Goal: Task Accomplishment & Management: Manage account settings

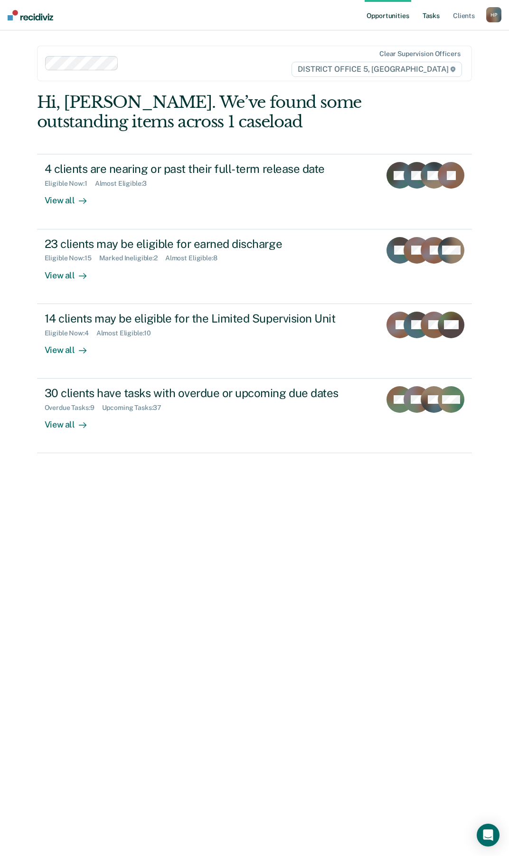
click at [424, 23] on link "Tasks" at bounding box center [431, 15] width 21 height 30
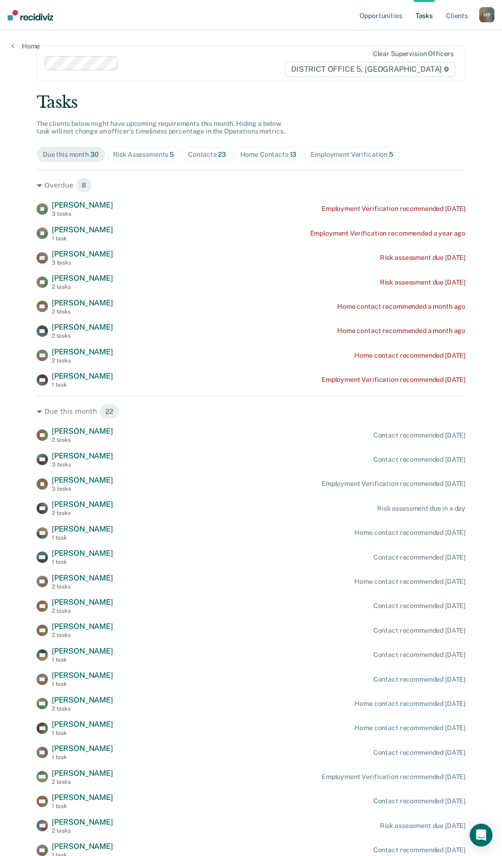
click at [258, 156] on div "Home Contacts 13" at bounding box center [268, 155] width 57 height 8
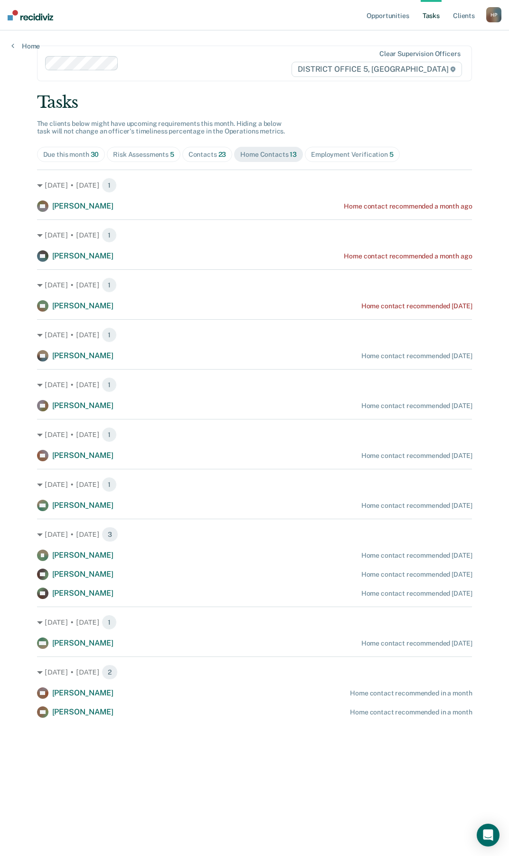
click at [410, 250] on div "TH [PERSON_NAME] Home contact recommended a month ago" at bounding box center [255, 255] width 436 height 11
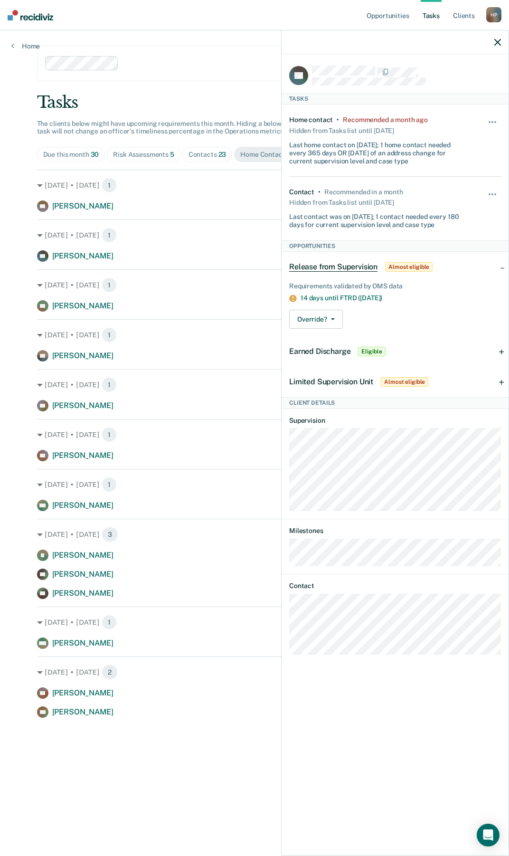
click at [502, 115] on div "TH Tasks Home contact • Recommended a month ago Hidden from Tasks list until [D…" at bounding box center [395, 453] width 227 height 799
click at [498, 116] on div "Hide from tasks list for... 7 days 30 days 90 days" at bounding box center [493, 140] width 16 height 49
click at [497, 116] on div "Hide from tasks list for... 7 days 30 days 90 days" at bounding box center [493, 140] width 16 height 49
click at [494, 116] on div "Hide from tasks list for... 7 days 30 days 90 days" at bounding box center [493, 140] width 16 height 49
click at [493, 119] on button "button" at bounding box center [493, 126] width 16 height 15
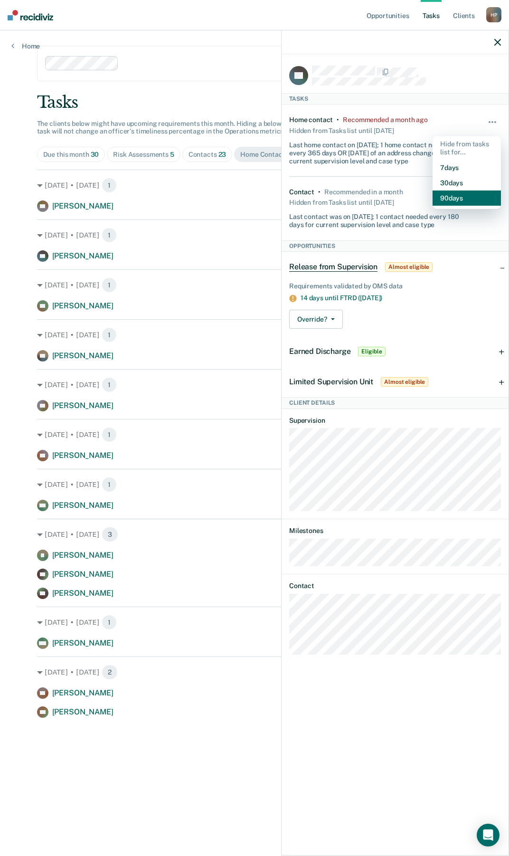
click at [449, 197] on button "90 days" at bounding box center [467, 197] width 68 height 15
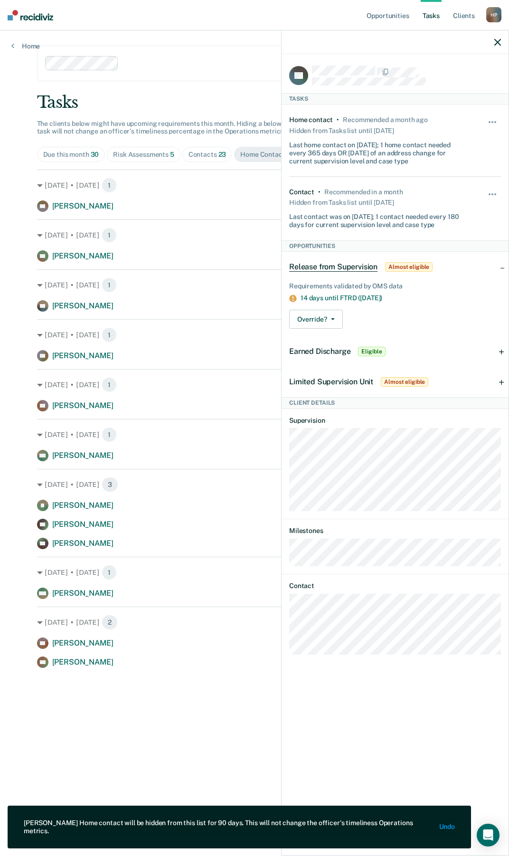
click at [19, 351] on div "Opportunities Tasks Client s [PERSON_NAME] Profile How it works Log Out Home Cl…" at bounding box center [254, 428] width 509 height 856
click at [496, 43] on div at bounding box center [395, 42] width 227 height 24
click at [503, 42] on div at bounding box center [395, 42] width 227 height 24
click at [499, 42] on icon "button" at bounding box center [497, 42] width 7 height 7
